Goal: Information Seeking & Learning: Learn about a topic

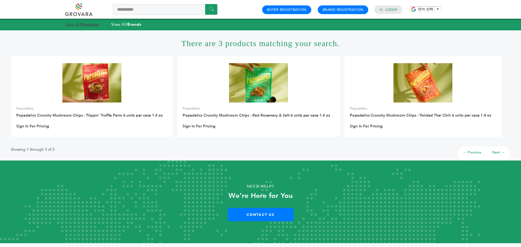
click at [90, 23] on strong "Products" at bounding box center [90, 24] width 18 height 5
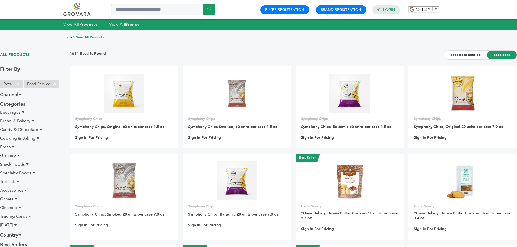
click at [383, 54] on div "**********" at bounding box center [293, 58] width 447 height 16
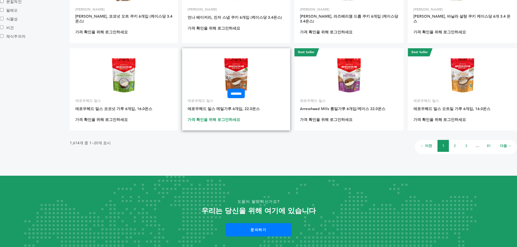
scroll to position [163, 0]
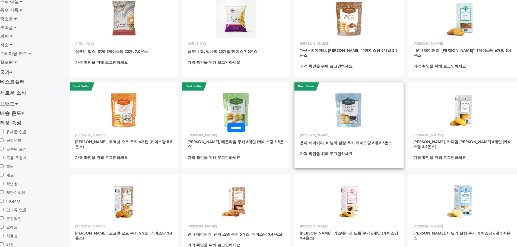
drag, startPoint x: 251, startPoint y: 104, endPoint x: 357, endPoint y: 99, distance: 106.2
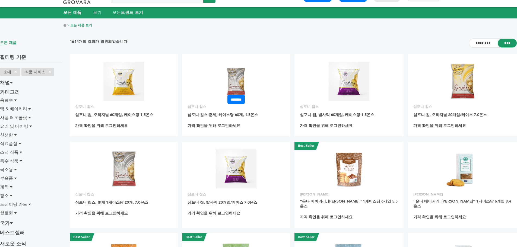
scroll to position [380, 0]
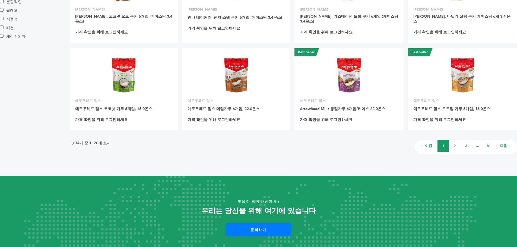
click at [454, 140] on li "2" at bounding box center [454, 146] width 11 height 12
drag, startPoint x: 235, startPoint y: 68, endPoint x: 194, endPoint y: 136, distance: 79.8
click at [194, 136] on div "1,614개 중 1~20개 표시 ← 이전 1 2 3 … 81 다음 →" at bounding box center [293, 145] width 447 height 18
click at [454, 143] on font "2" at bounding box center [454, 145] width 2 height 5
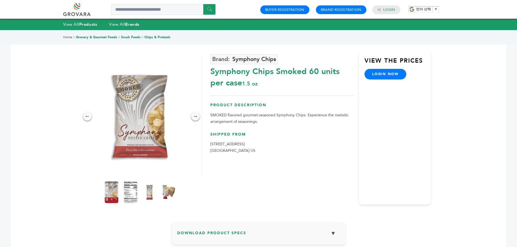
click at [289, 78] on div "Symphony Chips Smoked 60 units per case 1.5 oz" at bounding box center [281, 75] width 143 height 25
drag, startPoint x: 209, startPoint y: 68, endPoint x: 266, endPoint y: 69, distance: 56.4
click at [266, 69] on div "← → × Symphony Chips Symphony Chips Smoked 60 units per case 1.5 oz" at bounding box center [258, 120] width 344 height 181
click at [277, 72] on div "Symphony Chips Smoked 60 units per case 1.5 oz" at bounding box center [281, 75] width 143 height 25
click at [299, 93] on div "Symphony Chips Symphony Chips Smoked 60 units per case 1.5 oz Product Descripti…" at bounding box center [281, 127] width 143 height 153
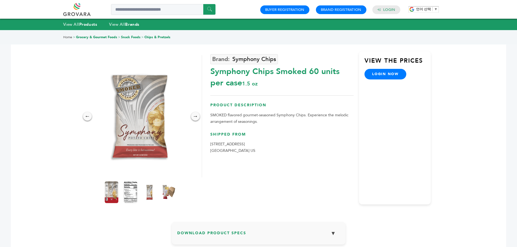
drag, startPoint x: 299, startPoint y: 93, endPoint x: 284, endPoint y: 60, distance: 35.9
click at [290, 58] on div "Symphony Chips" at bounding box center [281, 59] width 143 height 8
drag, startPoint x: 284, startPoint y: 60, endPoint x: 283, endPoint y: 40, distance: 20.4
click at [232, 60] on div "Symphony Chips" at bounding box center [281, 59] width 143 height 8
copy link "Symphony Chips"
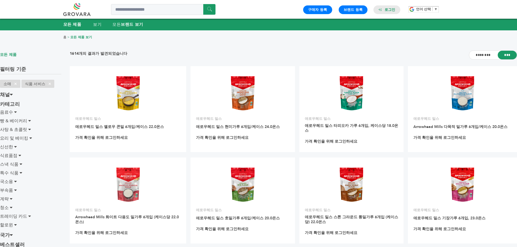
drag, startPoint x: 270, startPoint y: 54, endPoint x: 408, endPoint y: 60, distance: 137.4
click at [408, 60] on div "1614개의 결과가 발견되었습니다 ******** ***" at bounding box center [293, 58] width 447 height 16
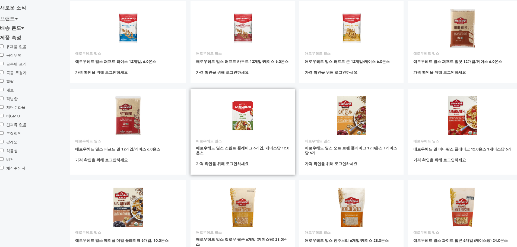
scroll to position [217, 0]
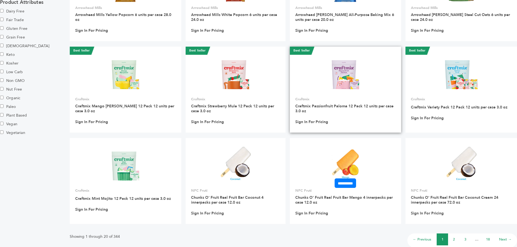
scroll to position [316, 0]
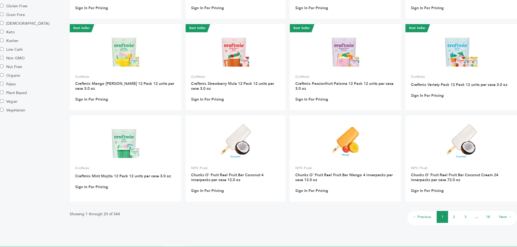
click at [454, 218] on link "2" at bounding box center [454, 217] width 2 height 5
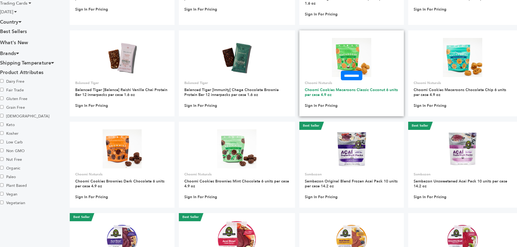
scroll to position [325, 0]
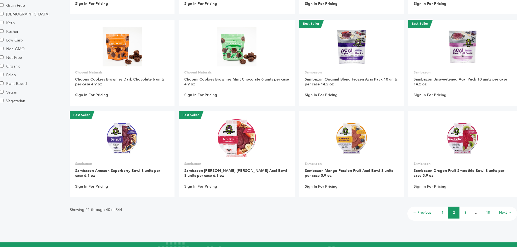
click at [463, 214] on li "3" at bounding box center [464, 213] width 11 height 12
click at [460, 208] on li "3" at bounding box center [464, 213] width 11 height 12
click at [463, 211] on li "3" at bounding box center [464, 213] width 11 height 12
click at [464, 213] on link "3" at bounding box center [465, 212] width 2 height 5
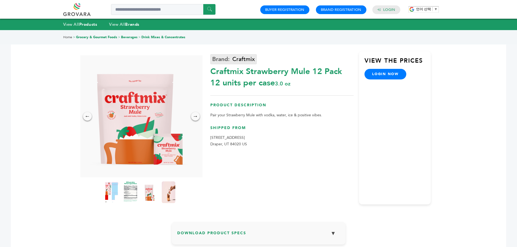
drag, startPoint x: 238, startPoint y: 63, endPoint x: 233, endPoint y: 63, distance: 5.7
click at [233, 63] on div "Craftmix" at bounding box center [281, 59] width 143 height 8
copy link "Craftmix"
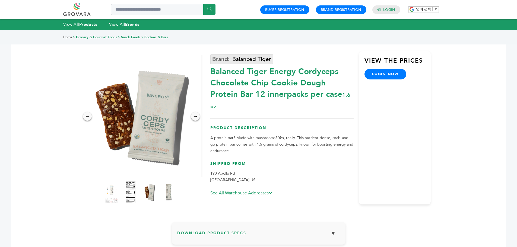
drag, startPoint x: 283, startPoint y: 59, endPoint x: 231, endPoint y: 62, distance: 52.4
click at [231, 62] on div "Balanced Tiger" at bounding box center [281, 59] width 143 height 8
copy link "Balanced Tiger"
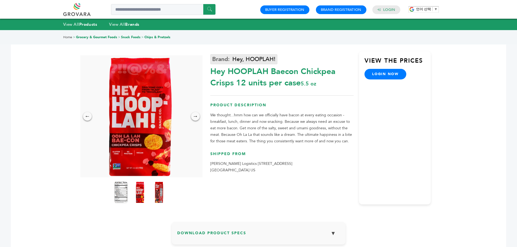
drag, startPoint x: 276, startPoint y: 63, endPoint x: 232, endPoint y: 57, distance: 44.0
click at [232, 57] on div "Hey, HOOPLAH!" at bounding box center [281, 59] width 143 height 8
copy link "Hey, HOOPLAH!"
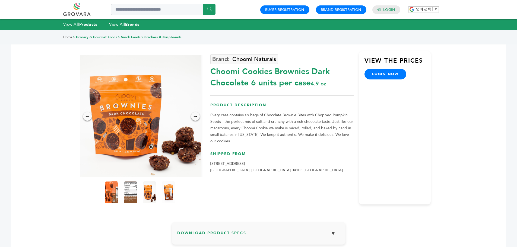
click at [217, 171] on p "184 Read St Portland, ME 04103 US" at bounding box center [281, 167] width 143 height 13
copy p "Portland"
drag, startPoint x: 280, startPoint y: 56, endPoint x: 233, endPoint y: 60, distance: 47.1
click at [233, 60] on div "Choomi Naturals" at bounding box center [281, 59] width 143 height 8
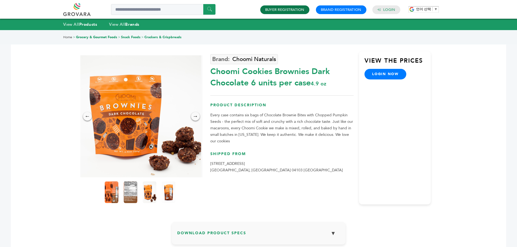
copy link "Choomi Naturals"
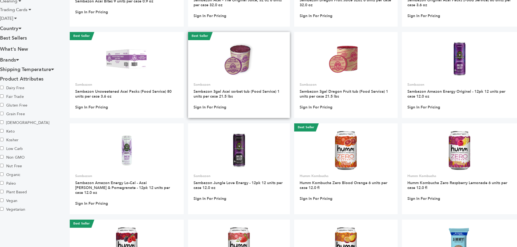
scroll to position [325, 0]
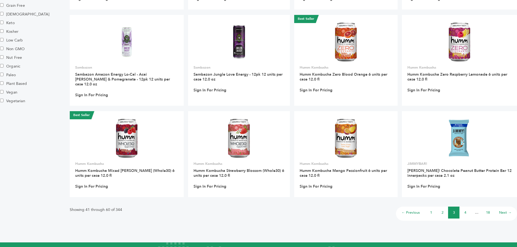
click at [465, 210] on link "4" at bounding box center [465, 212] width 2 height 5
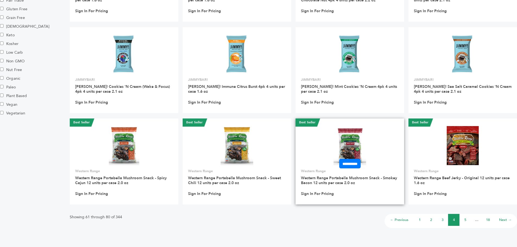
scroll to position [291, 0]
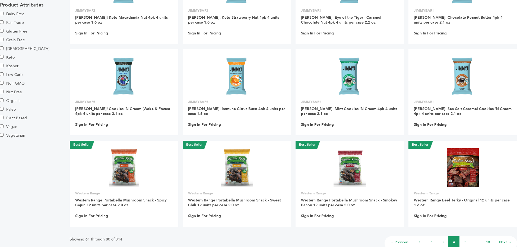
click at [465, 242] on link "5" at bounding box center [465, 242] width 2 height 5
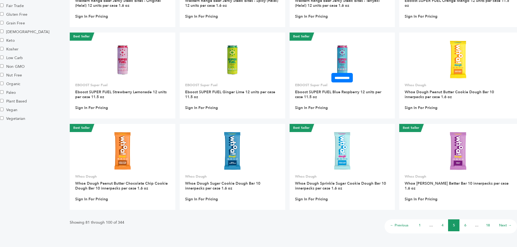
scroll to position [399, 0]
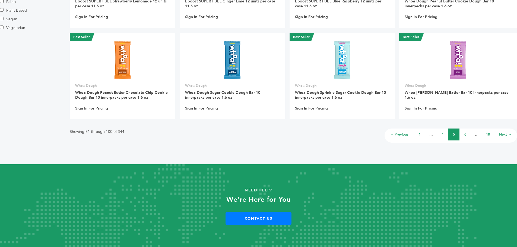
click at [466, 135] on li "6" at bounding box center [464, 135] width 11 height 12
click at [465, 135] on link "6" at bounding box center [465, 134] width 2 height 5
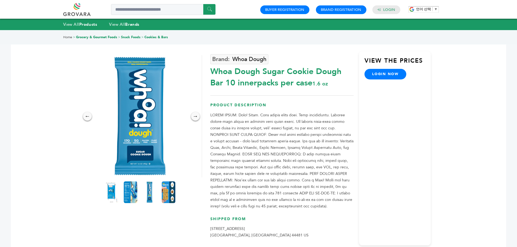
click at [316, 123] on p at bounding box center [281, 161] width 143 height 98
drag, startPoint x: 269, startPoint y: 61, endPoint x: 232, endPoint y: 62, distance: 37.4
click at [232, 62] on div "Whoa Dough" at bounding box center [281, 59] width 143 height 8
copy link "Whoa Dough"
click at [314, 171] on p at bounding box center [281, 161] width 143 height 98
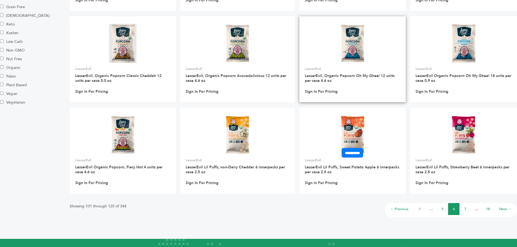
scroll to position [325, 0]
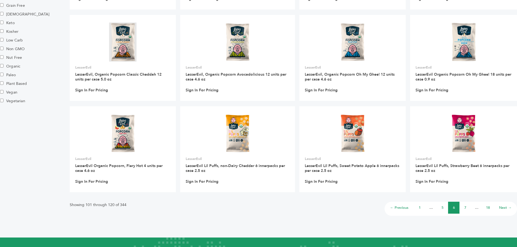
click at [466, 210] on li "7" at bounding box center [464, 208] width 11 height 12
click at [465, 207] on link "7" at bounding box center [465, 207] width 2 height 5
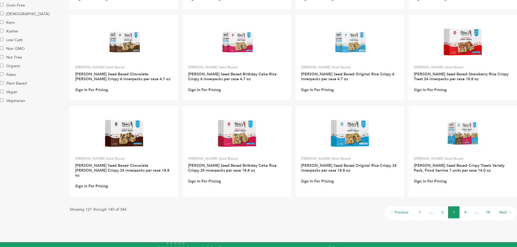
scroll to position [182, 0]
